Goal: Information Seeking & Learning: Learn about a topic

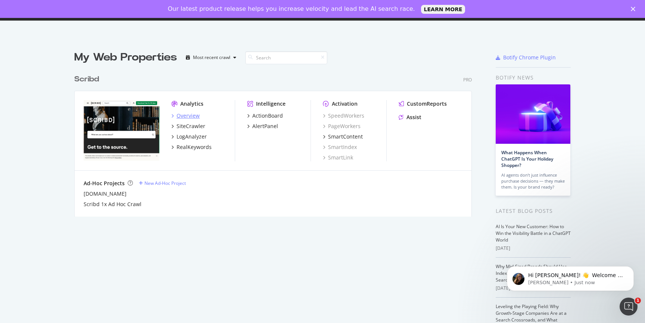
click at [187, 116] on div "Overview" at bounding box center [188, 115] width 23 height 7
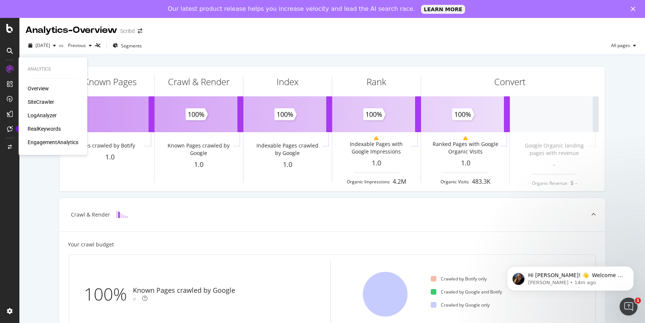
click at [37, 89] on div "Overview" at bounding box center [38, 88] width 21 height 7
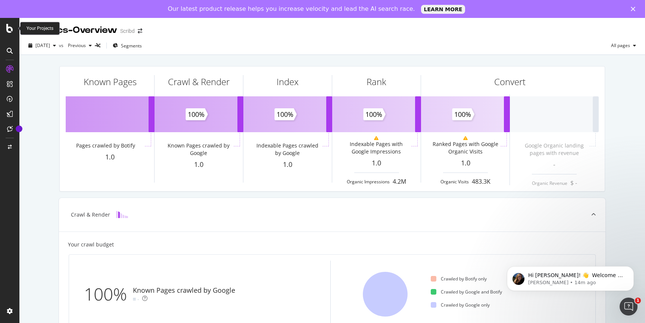
click at [10, 27] on icon at bounding box center [9, 28] width 7 height 9
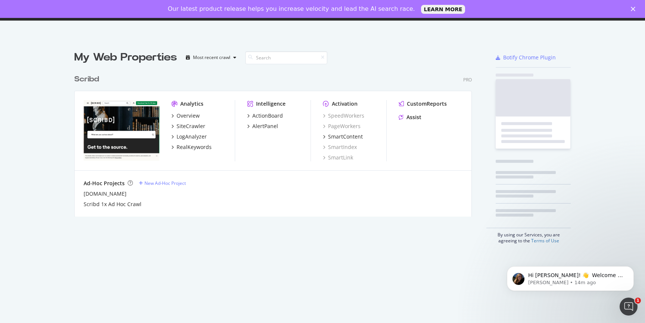
scroll to position [323, 645]
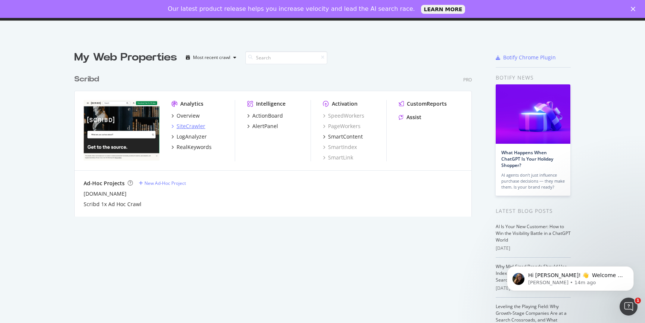
click at [193, 126] on div "SiteCrawler" at bounding box center [191, 125] width 29 height 7
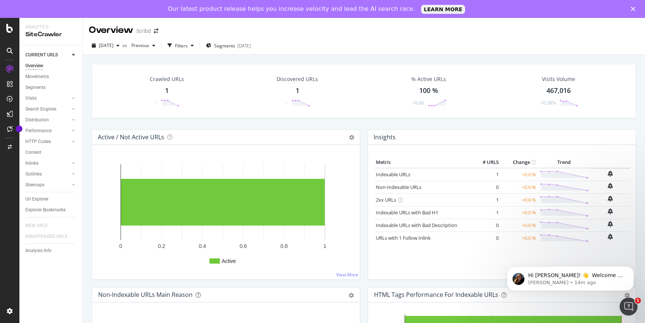
click at [165, 89] on div "1" at bounding box center [167, 91] width 4 height 10
